Goal: Transaction & Acquisition: Register for event/course

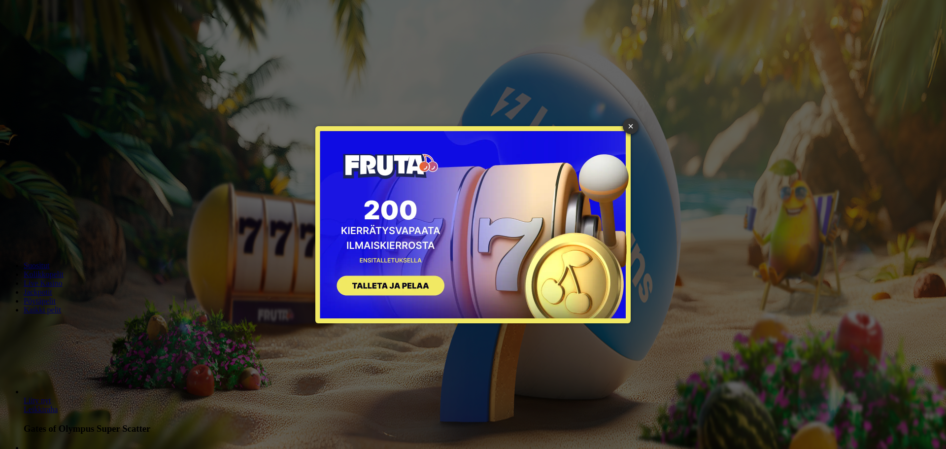
click at [381, 285] on button "SIGN UP" at bounding box center [386, 287] width 124 height 31
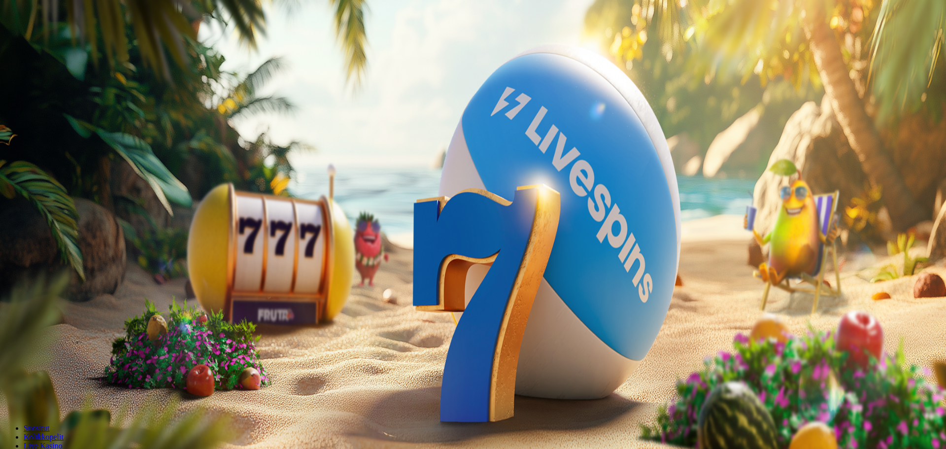
click at [183, 245] on span "200 kierrätysvapaata ilmaiskierrosta ensitalletuksen yhteydessä. 50 kierrosta p…" at bounding box center [231, 249] width 320 height 8
click at [198, 245] on span "200 kierrätysvapaata ilmaiskierrosta ensitalletuksen yhteydessä. 50 kierrosta p…" at bounding box center [231, 249] width 320 height 8
click at [240, 203] on form "€50 €150 €250 *** € TALLETA JA PELAA 200 kierrätysvapaata ilmaiskierrosta ensit…" at bounding box center [473, 203] width 938 height 104
drag, startPoint x: 184, startPoint y: 184, endPoint x: 72, endPoint y: 148, distance: 117.0
click at [72, 148] on div "Talletus € 0.00 Kirjaudu Kasino Live Kasino Tarjoukset 07:51 Aloita pelaaminen …" at bounding box center [473, 129] width 938 height 251
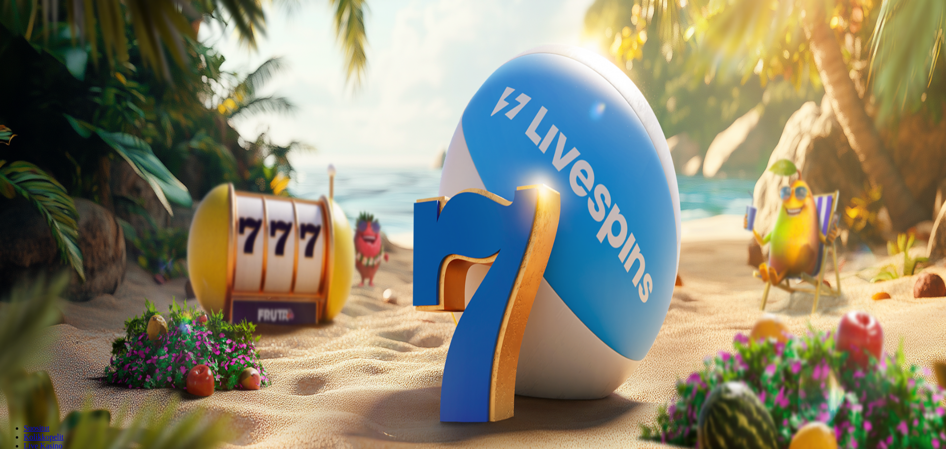
click at [294, 209] on div "€50 €150 €250 *** € TALLETA JA PELAA 200 kierrätysvapaata ilmaiskierrosta ensit…" at bounding box center [473, 203] width 938 height 104
drag, startPoint x: 228, startPoint y: 204, endPoint x: 220, endPoint y: 198, distance: 9.6
click at [227, 203] on div "€50 €150 €250 *** € TALLETA JA PELAA 200 kierrätysvapaata ilmaiskierrosta ensit…" at bounding box center [473, 203] width 938 height 104
click at [8, 141] on span "close icon" at bounding box center [8, 141] width 0 height 0
click at [57, 75] on link "Tarjoukset" at bounding box center [40, 71] width 33 height 8
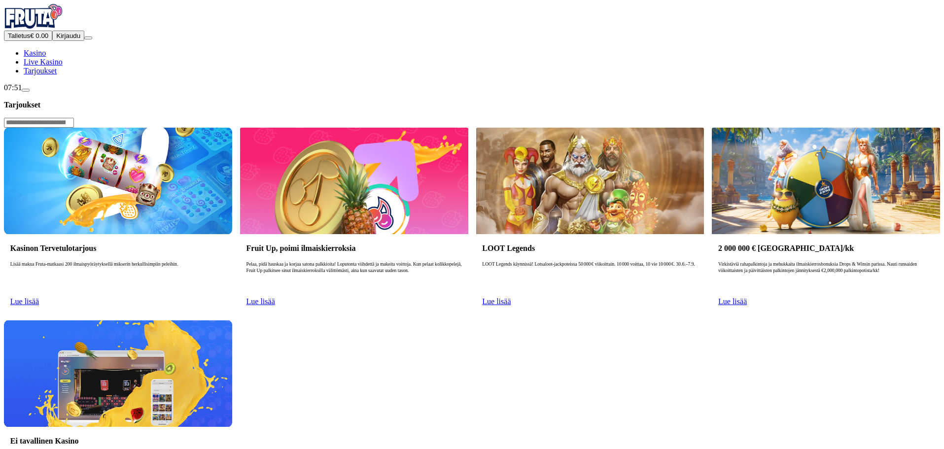
click at [367, 289] on div "Kasinon Tervetulotarjous Lisää makua Fruta-matkaasi 200 ilmaispyöräytyksellä mi…" at bounding box center [472, 316] width 936 height 377
click at [39, 297] on span "Lue lisää" at bounding box center [24, 301] width 29 height 8
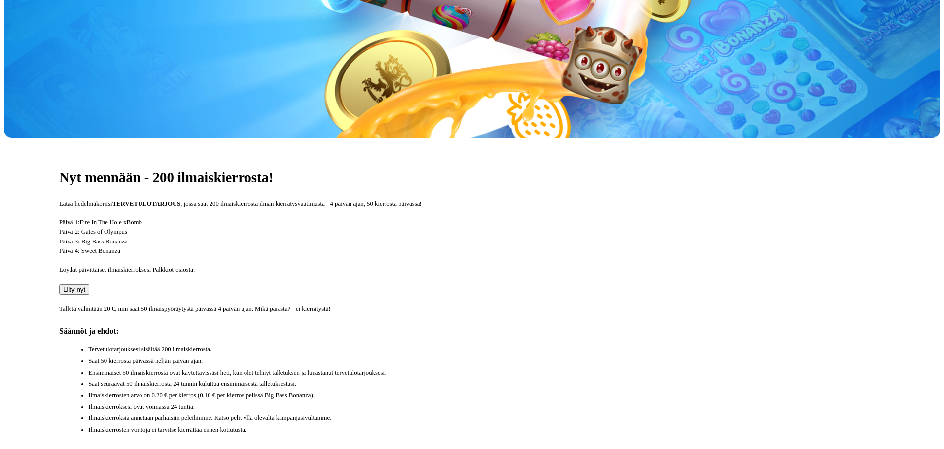
scroll to position [276, 0]
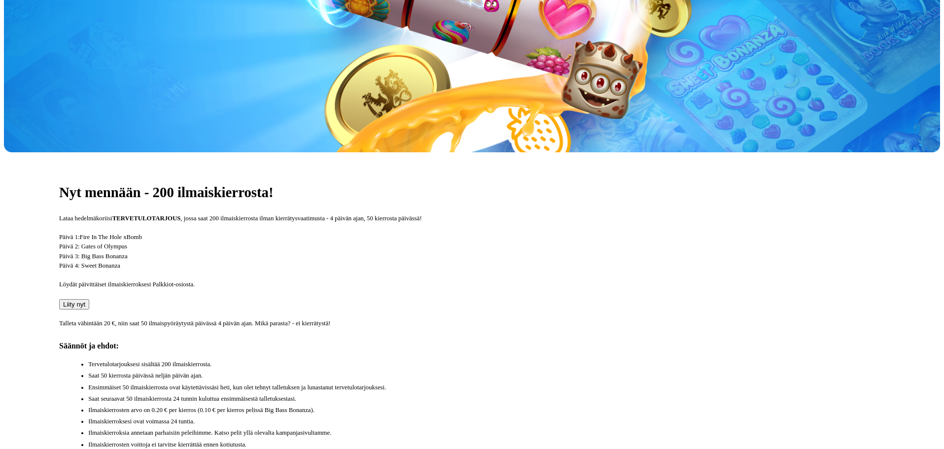
click at [85, 301] on span "Liity nyt" at bounding box center [74, 304] width 22 height 7
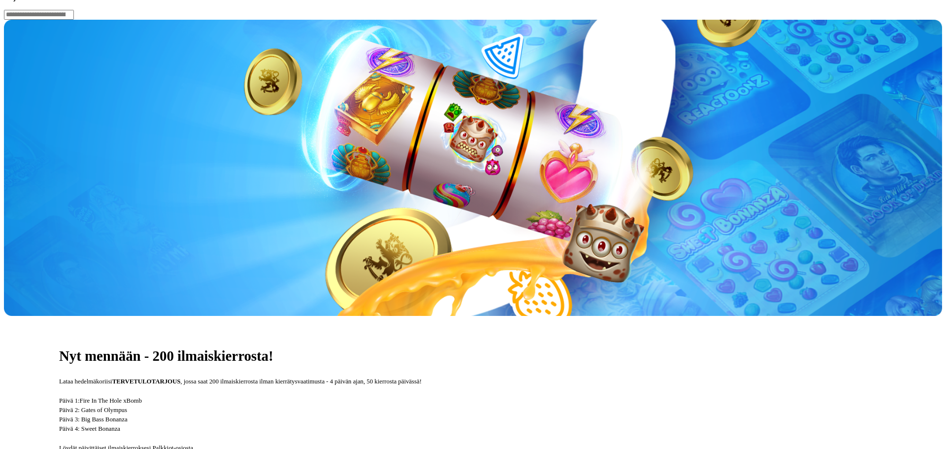
drag, startPoint x: 175, startPoint y: 86, endPoint x: 113, endPoint y: 94, distance: 62.6
type input "**"
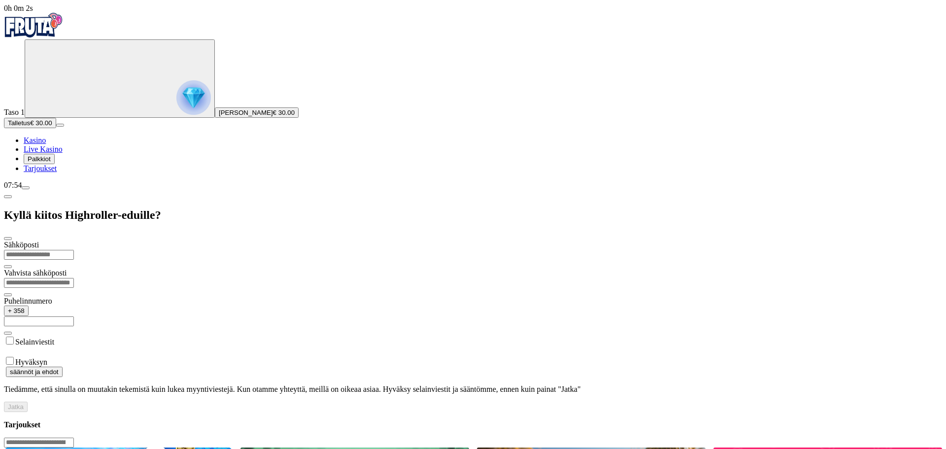
click at [74, 250] on input "email" at bounding box center [39, 255] width 70 height 10
type input "**********"
type input "*********"
click at [54, 338] on label "Selainviestit" at bounding box center [34, 342] width 39 height 8
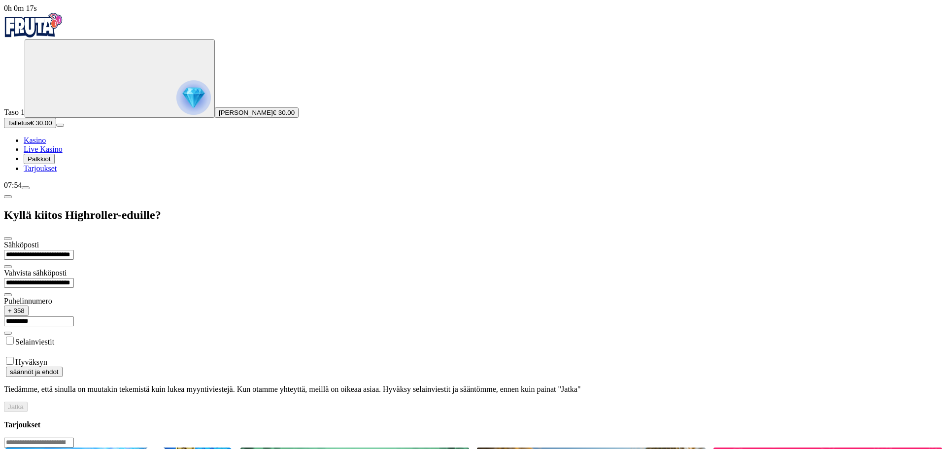
click at [47, 358] on label "Hyväksyn" at bounding box center [31, 362] width 32 height 8
click at [28, 402] on button "Jatka" at bounding box center [16, 407] width 24 height 10
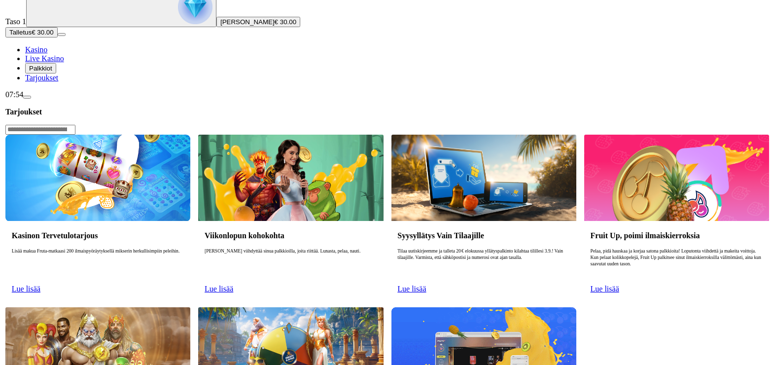
scroll to position [99, 0]
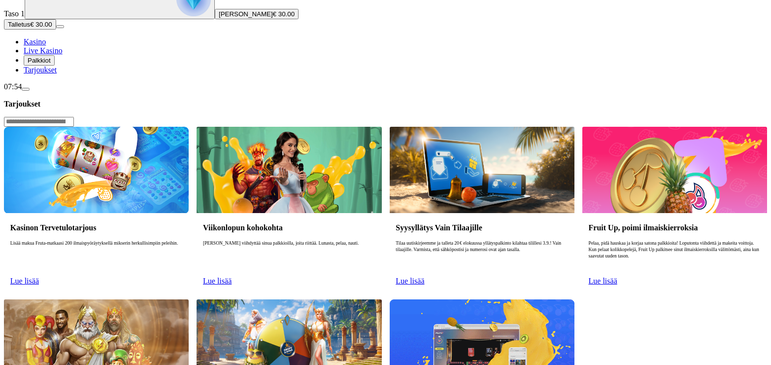
click at [51, 64] on span "Palkkiot" at bounding box center [39, 60] width 23 height 7
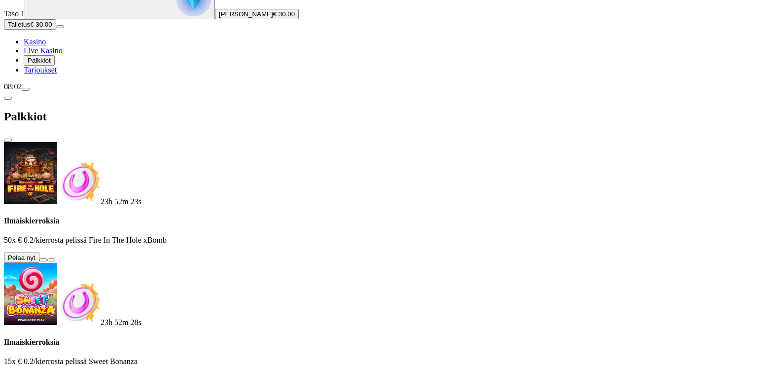
click at [47, 258] on button at bounding box center [43, 259] width 8 height 3
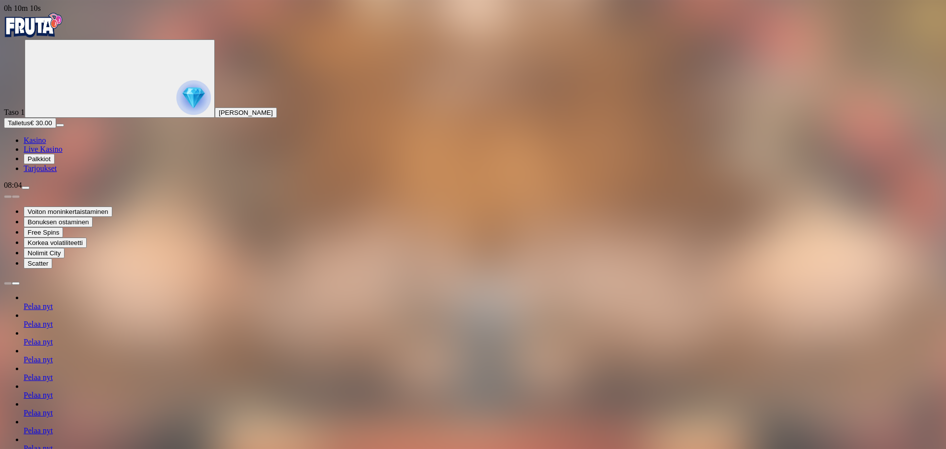
click at [51, 163] on span "Palkkiot" at bounding box center [39, 158] width 23 height 7
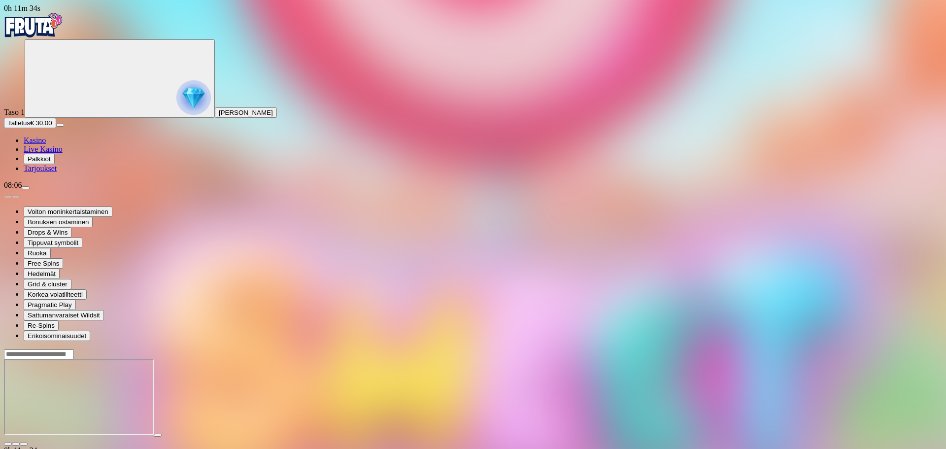
click at [55, 164] on button "Palkkiot" at bounding box center [39, 159] width 31 height 10
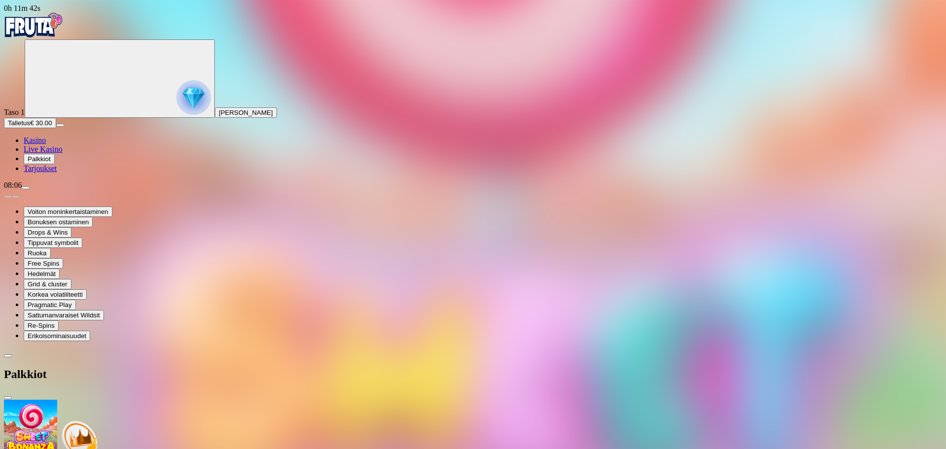
click at [46, 144] on link "Kasino" at bounding box center [35, 140] width 22 height 8
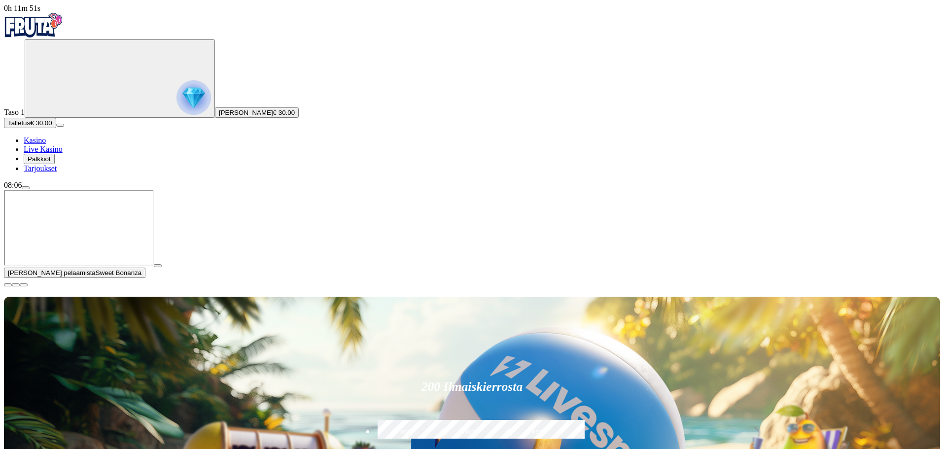
click at [8, 285] on span "close icon" at bounding box center [8, 285] width 0 height 0
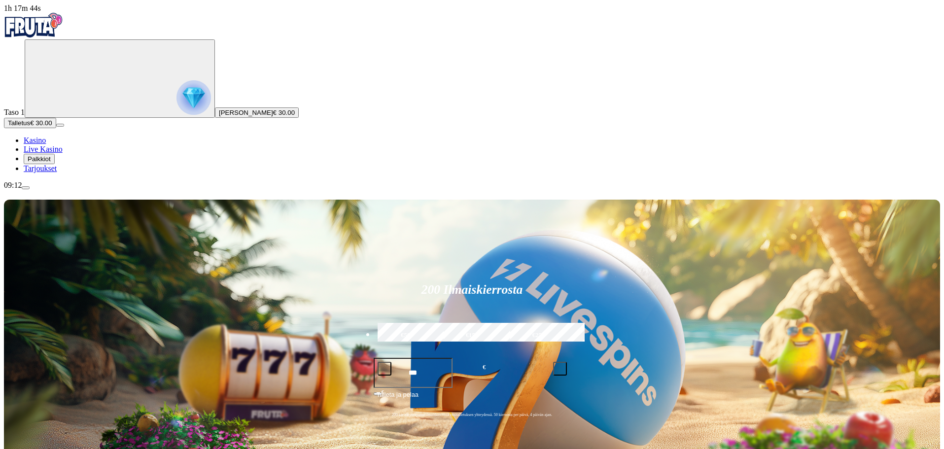
click at [51, 163] on span "Palkkiot" at bounding box center [39, 158] width 23 height 7
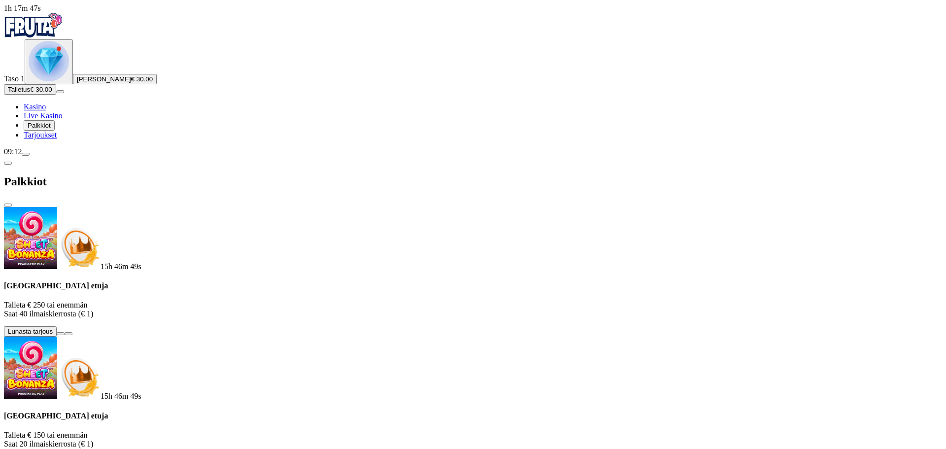
click at [56, 81] on img "Primary" at bounding box center [49, 61] width 40 height 40
click at [49, 81] on img "Primary" at bounding box center [49, 61] width 40 height 40
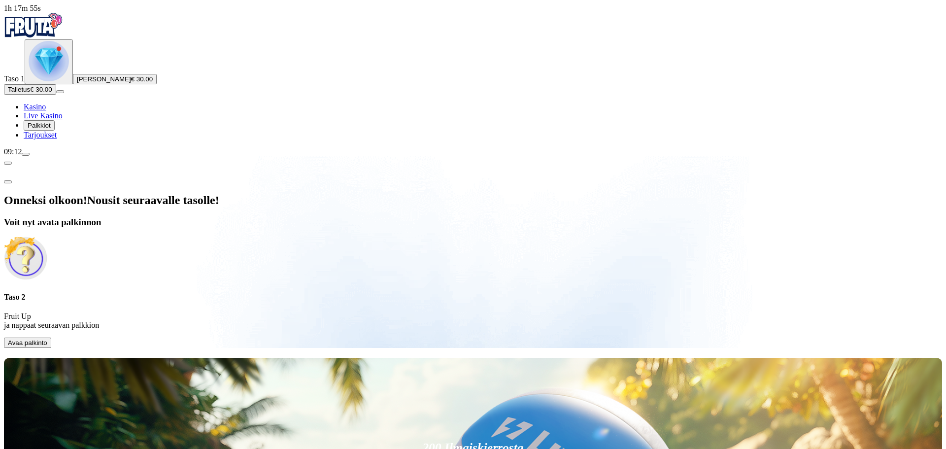
click at [47, 339] on span "Avaa palkinto" at bounding box center [27, 342] width 39 height 7
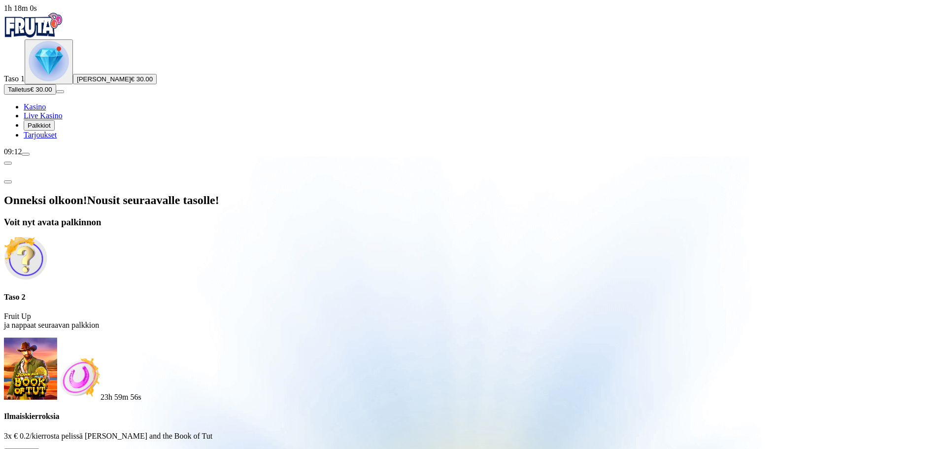
click at [47, 448] on button at bounding box center [43, 455] width 8 height 3
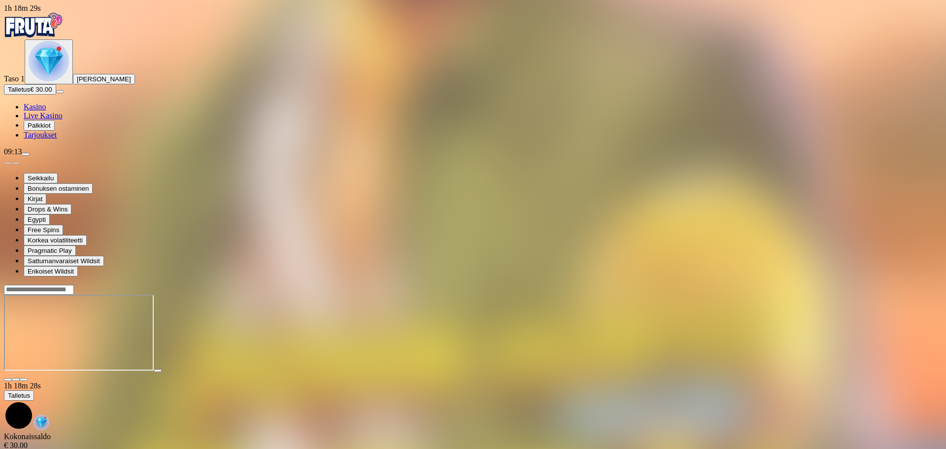
drag, startPoint x: 59, startPoint y: 260, endPoint x: 196, endPoint y: 274, distance: 137.6
click at [51, 129] on span "Palkkiot" at bounding box center [39, 125] width 23 height 7
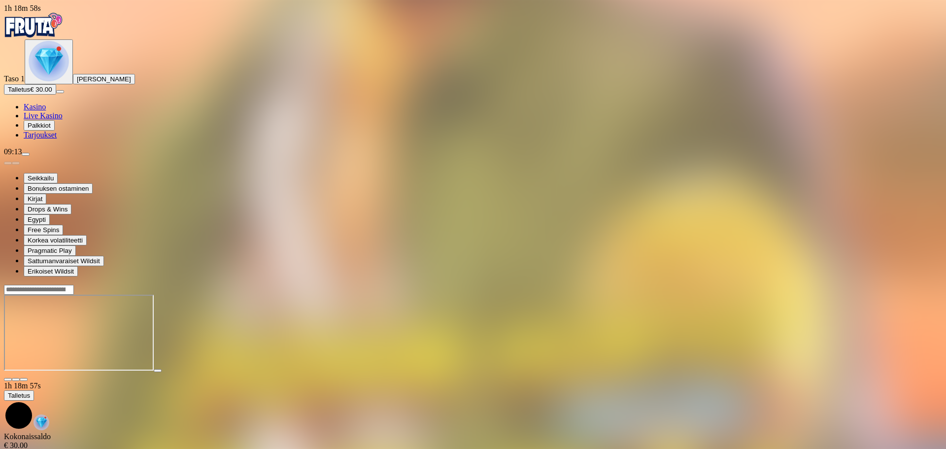
click at [51, 129] on span "Palkkiot" at bounding box center [39, 125] width 23 height 7
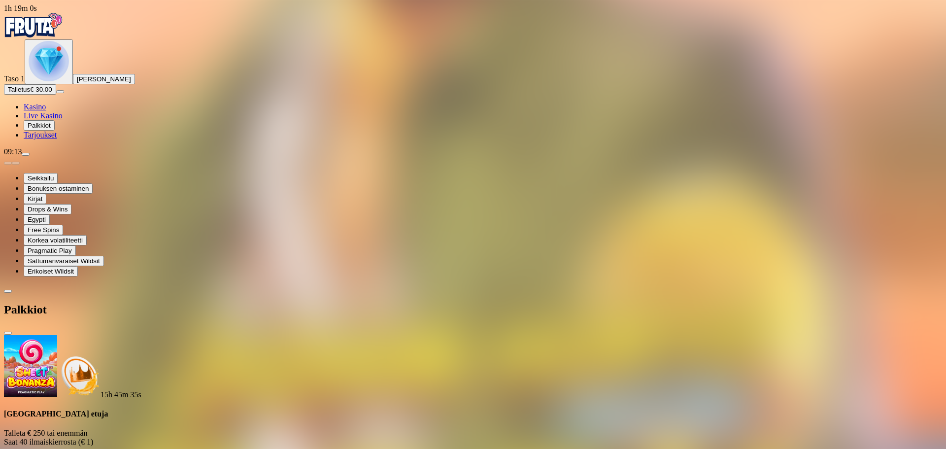
scroll to position [147, 0]
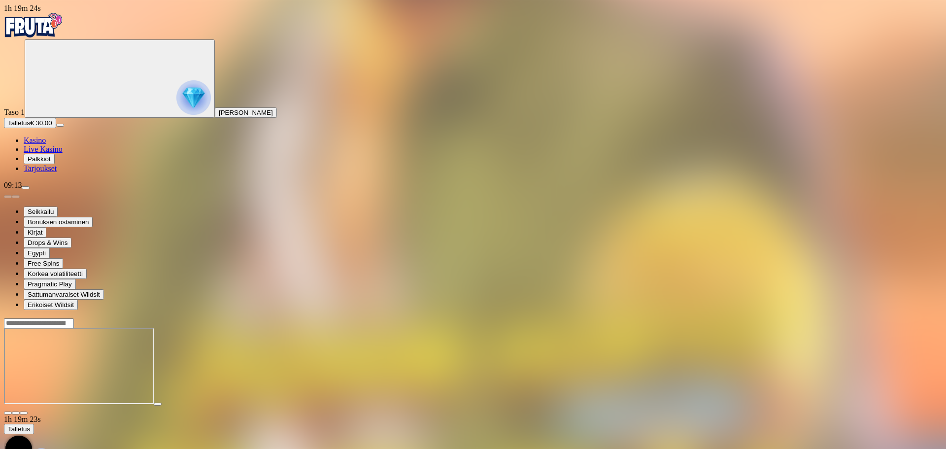
click at [51, 163] on span "Palkkiot" at bounding box center [39, 158] width 23 height 7
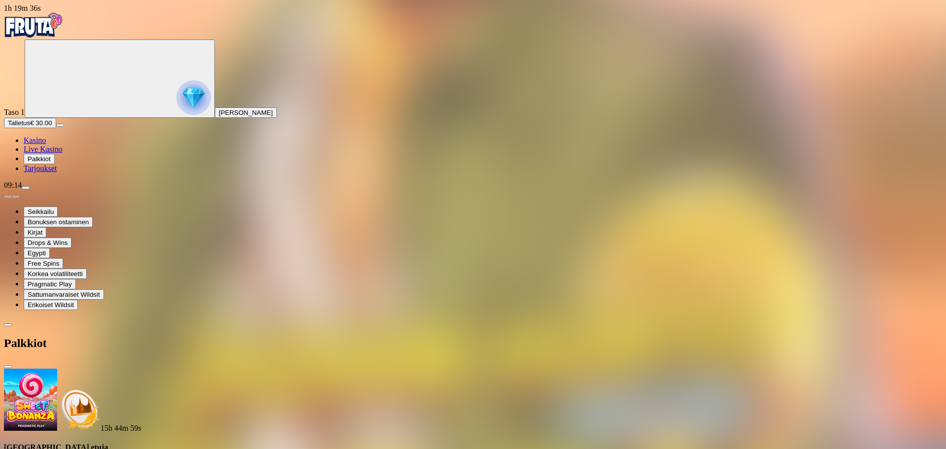
scroll to position [66, 0]
click at [8, 367] on span "close icon" at bounding box center [8, 367] width 0 height 0
